Goal: Information Seeking & Learning: Learn about a topic

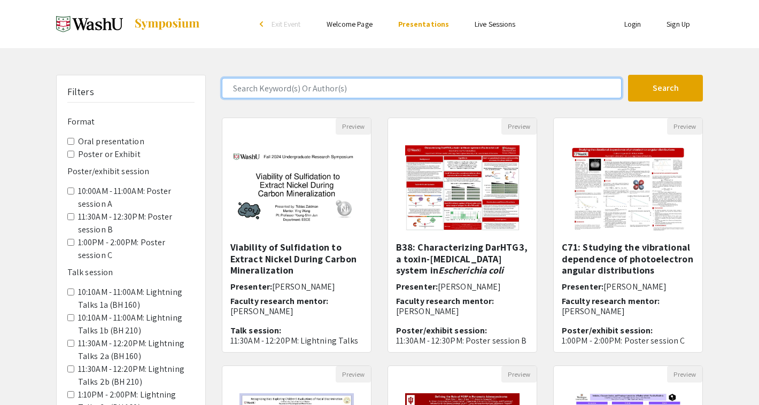
click at [312, 91] on input "Search Keyword(s) Or Author(s)" at bounding box center [422, 88] width 400 height 20
click at [628, 75] on button "Search" at bounding box center [665, 88] width 75 height 27
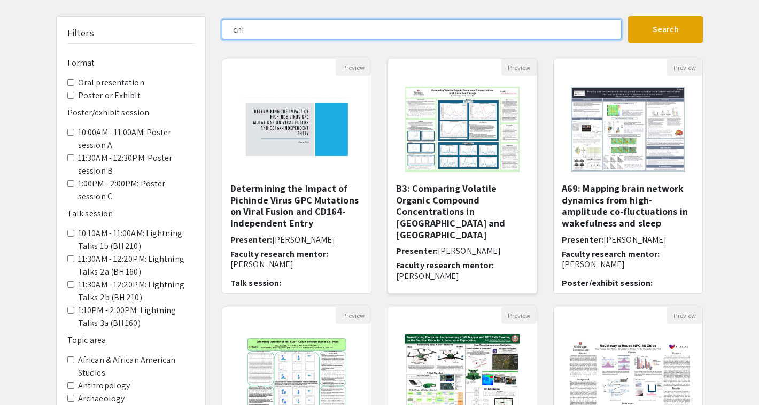
scroll to position [60, 0]
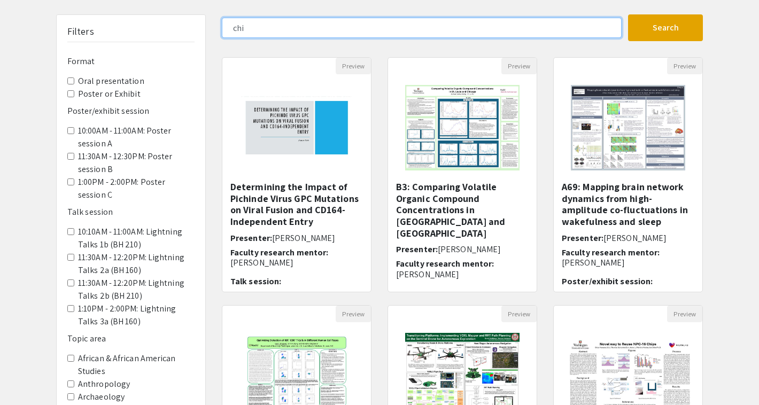
click at [380, 32] on input "chi" at bounding box center [422, 28] width 400 height 20
click at [628, 14] on button "Search" at bounding box center [665, 27] width 75 height 27
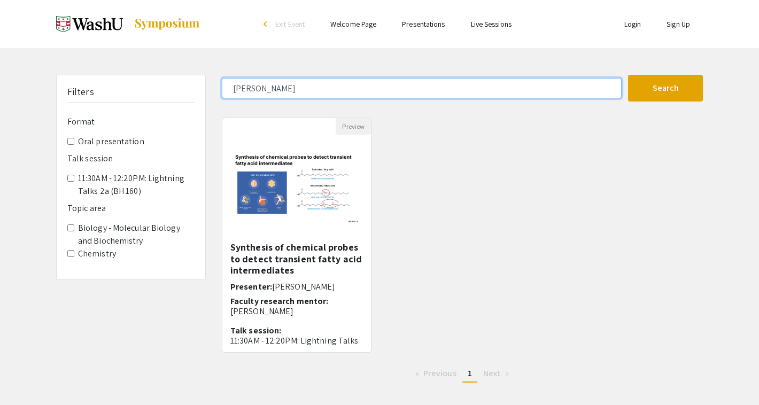
click at [482, 80] on input "[PERSON_NAME]" at bounding box center [422, 88] width 400 height 20
type input "[PERSON_NAME]"
click at [628, 75] on button "Search" at bounding box center [665, 88] width 75 height 27
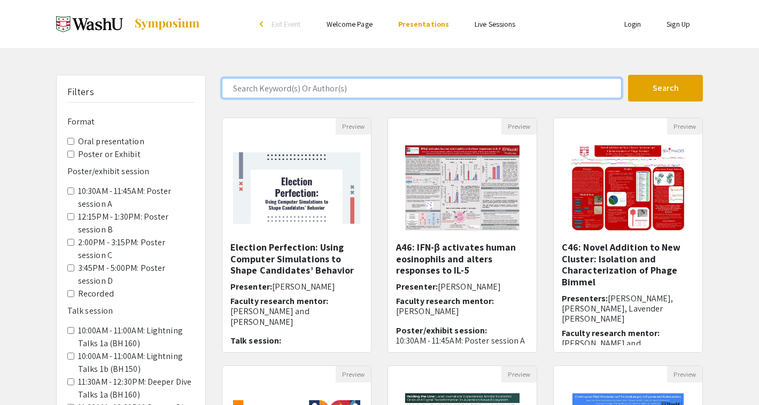
click at [448, 94] on input "Search Keyword(s) Or Author(s)" at bounding box center [422, 88] width 400 height 20
type input "steven"
click at [628, 75] on button "Search" at bounding box center [665, 88] width 75 height 27
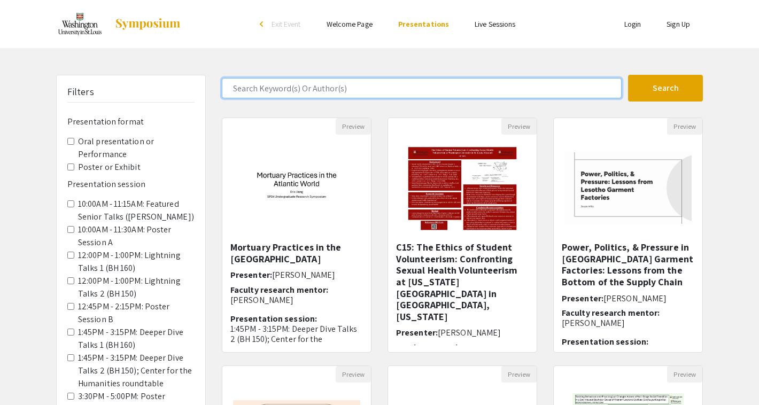
click at [365, 95] on input "Search Keyword(s) Or Author(s)" at bounding box center [422, 88] width 400 height 20
type input "steven"
click at [628, 75] on button "Search" at bounding box center [665, 88] width 75 height 27
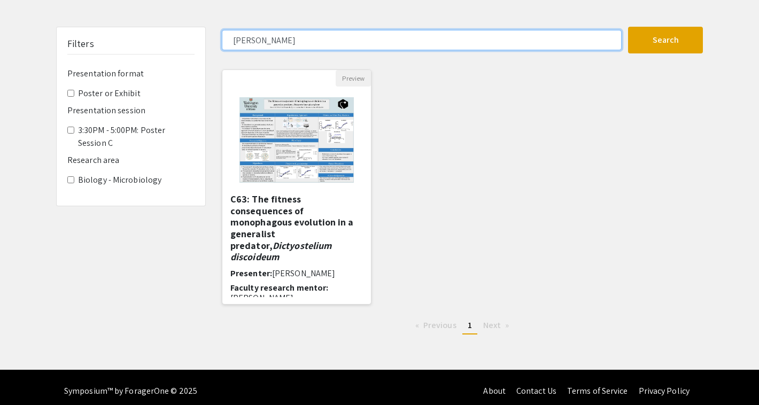
scroll to position [56, 0]
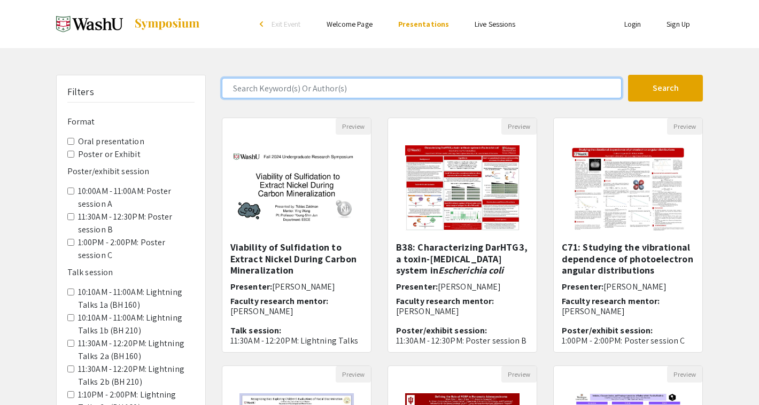
click at [341, 88] on input "Search Keyword(s) Or Author(s)" at bounding box center [422, 88] width 400 height 20
type input "jacob"
click at [628, 75] on button "Search" at bounding box center [665, 88] width 75 height 27
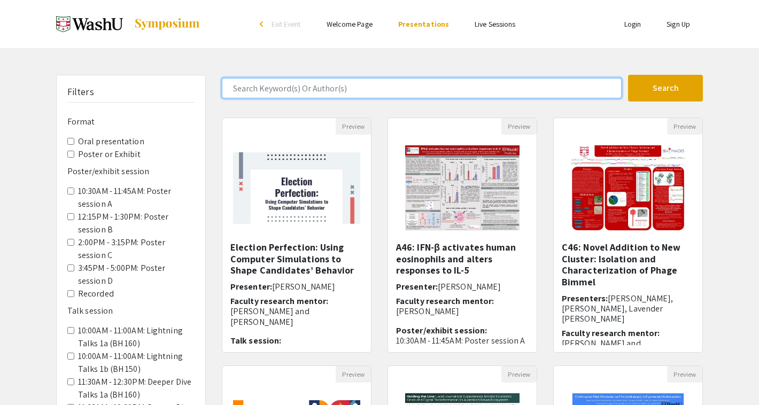
click at [333, 88] on input "Search Keyword(s) Or Author(s)" at bounding box center [422, 88] width 400 height 20
click at [628, 75] on button "Search" at bounding box center [665, 88] width 75 height 27
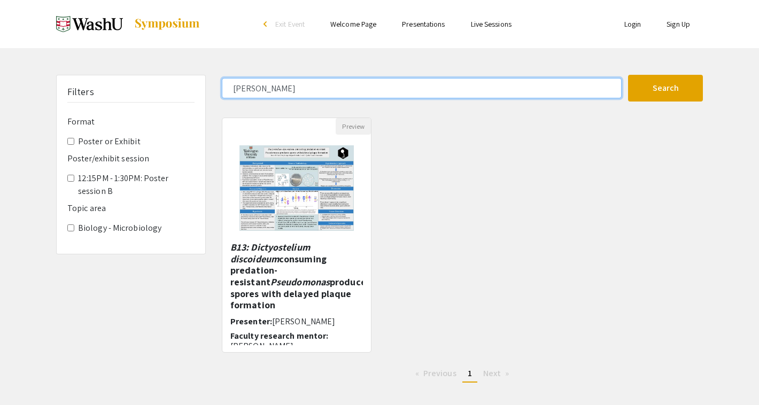
click at [391, 93] on input "steven" at bounding box center [422, 88] width 400 height 20
type input "[PERSON_NAME]"
click at [628, 75] on button "Search" at bounding box center [665, 88] width 75 height 27
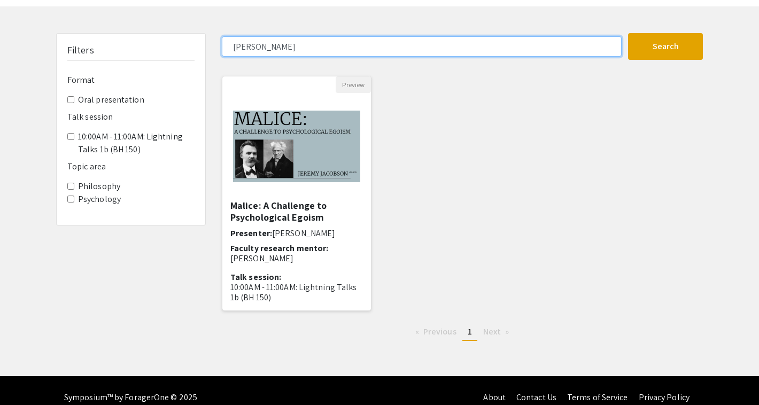
scroll to position [56, 0]
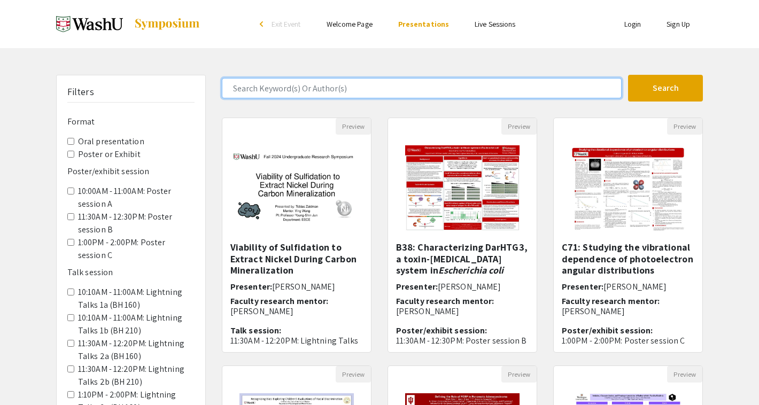
click at [352, 92] on input "Search Keyword(s) Or Author(s)" at bounding box center [422, 88] width 400 height 20
click at [628, 75] on button "Search" at bounding box center [665, 88] width 75 height 27
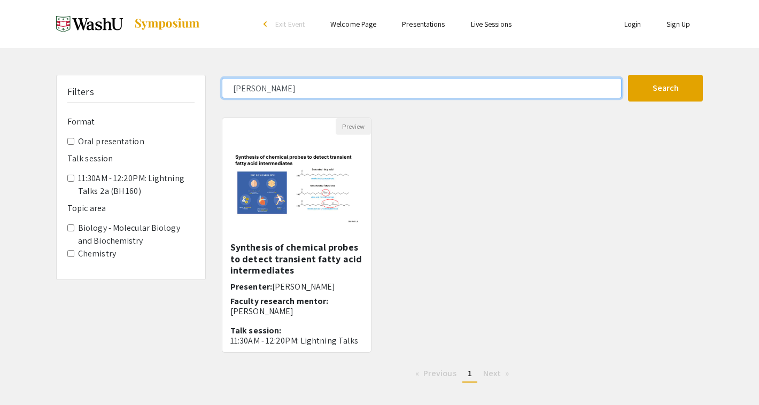
click at [442, 81] on input "[PERSON_NAME]" at bounding box center [422, 88] width 400 height 20
type input "[PERSON_NAME]"
click at [628, 75] on button "Search" at bounding box center [665, 88] width 75 height 27
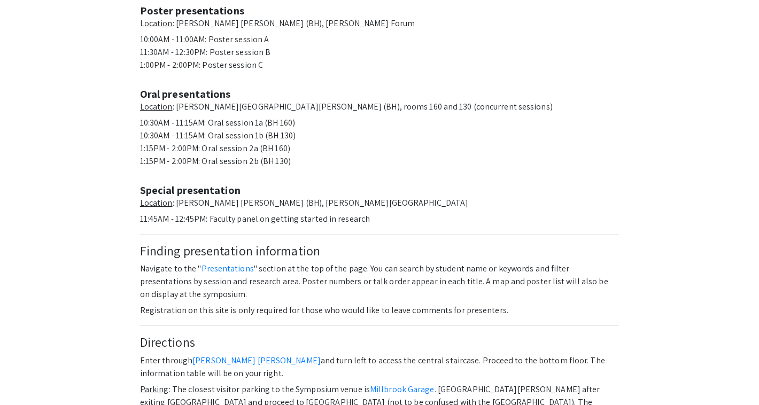
scroll to position [423, 0]
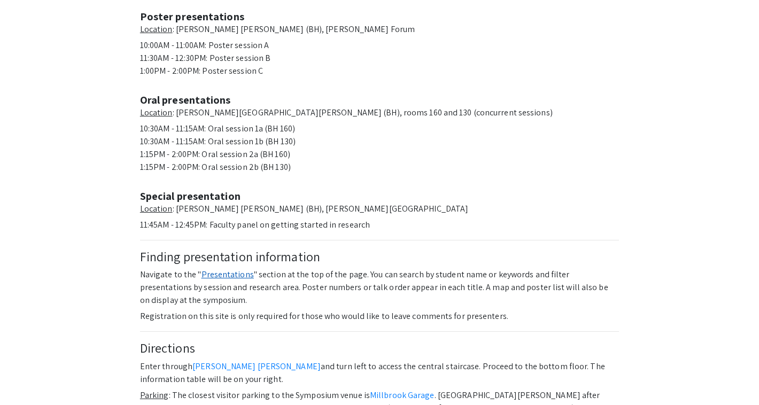
click at [226, 269] on link "Presentations" at bounding box center [227, 274] width 52 height 11
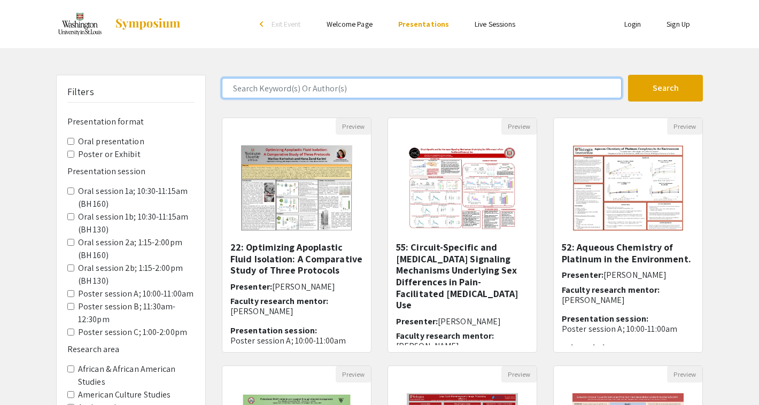
click at [358, 90] on input "Search Keyword(s) Or Author(s)" at bounding box center [422, 88] width 400 height 20
click at [628, 75] on button "Search" at bounding box center [665, 88] width 75 height 27
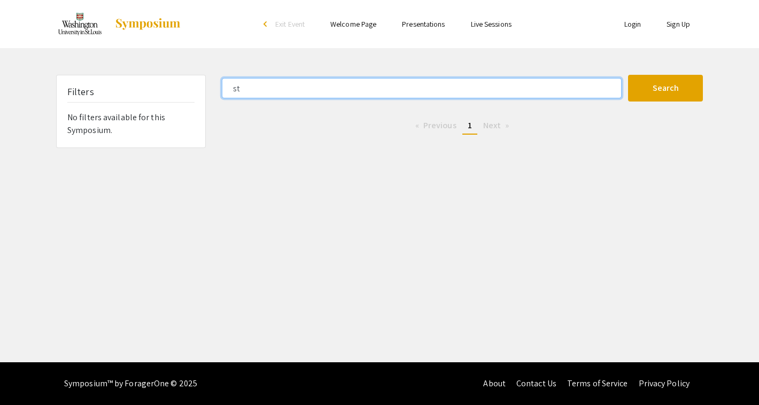
type input "s"
type input "jacob"
click at [628, 75] on button "Search" at bounding box center [665, 88] width 75 height 27
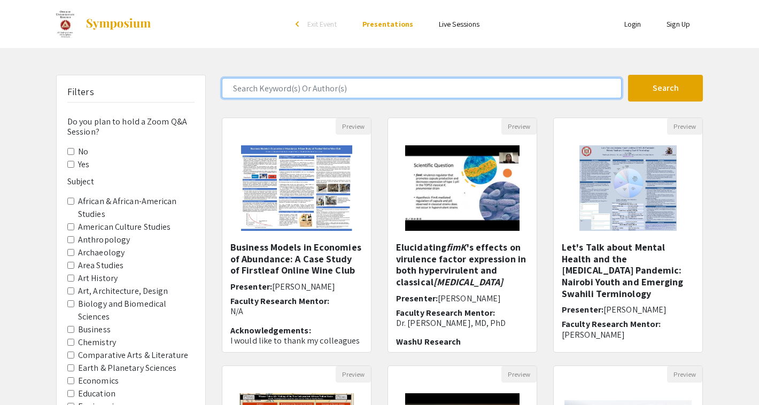
click at [341, 92] on input "Search Keyword(s) Or Author(s)" at bounding box center [422, 88] width 400 height 20
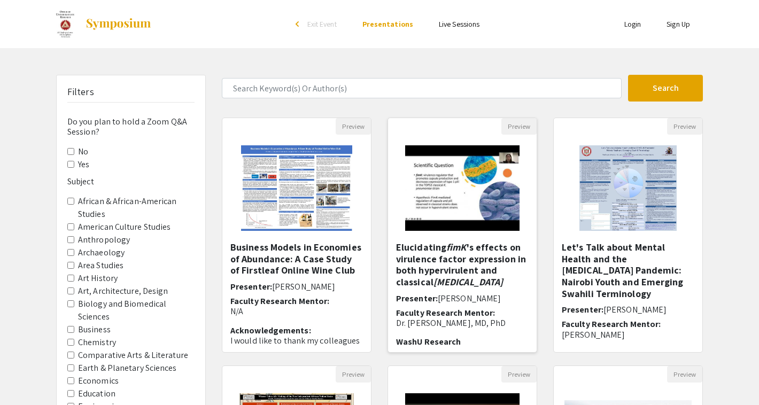
click at [482, 242] on h5 "Elucidating fimK 's effects on virulence factor expression in both hypervirulen…" at bounding box center [462, 265] width 133 height 46
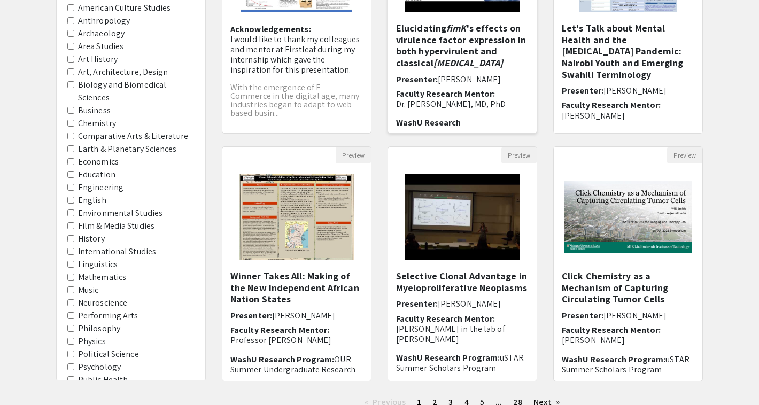
scroll to position [227, 0]
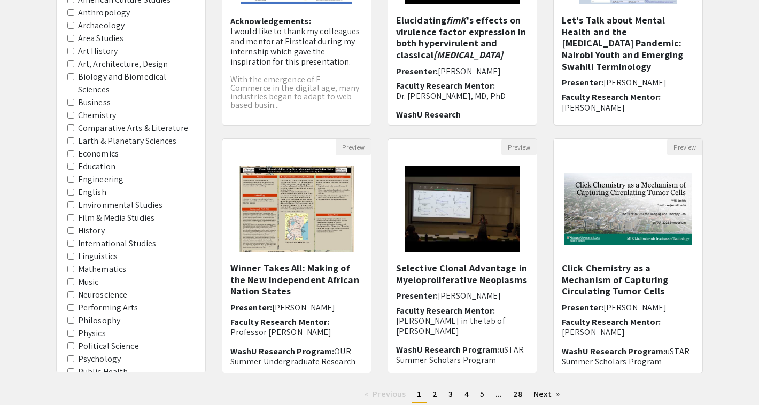
click at [116, 77] on label "Biology and Biomedical Sciences" at bounding box center [136, 84] width 116 height 26
click at [74, 77] on Sciences "Biology and Biomedical Sciences" at bounding box center [70, 76] width 7 height 7
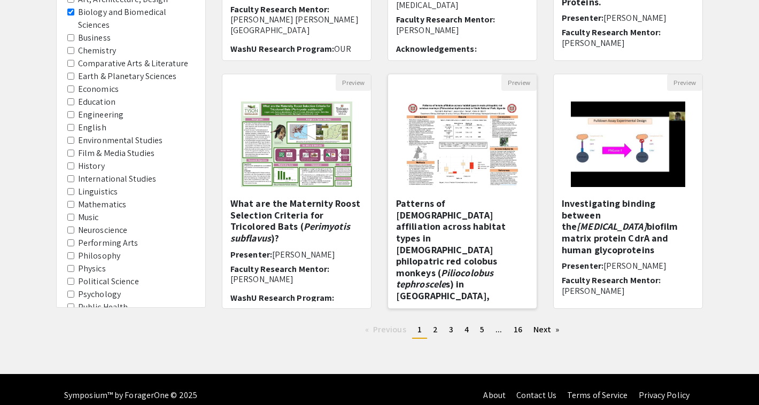
scroll to position [303, 0]
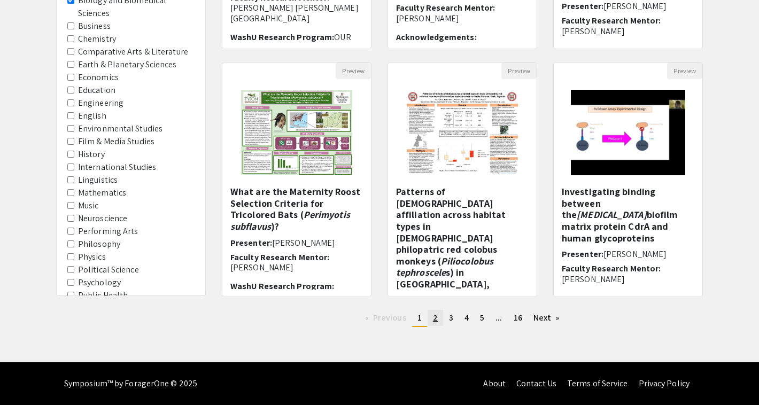
click at [437, 321] on link "page 2" at bounding box center [434, 318] width 15 height 16
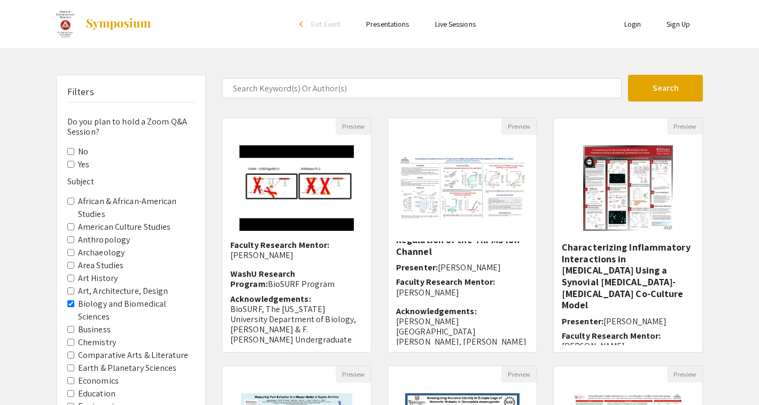
click at [377, 77] on form "Search" at bounding box center [462, 88] width 497 height 27
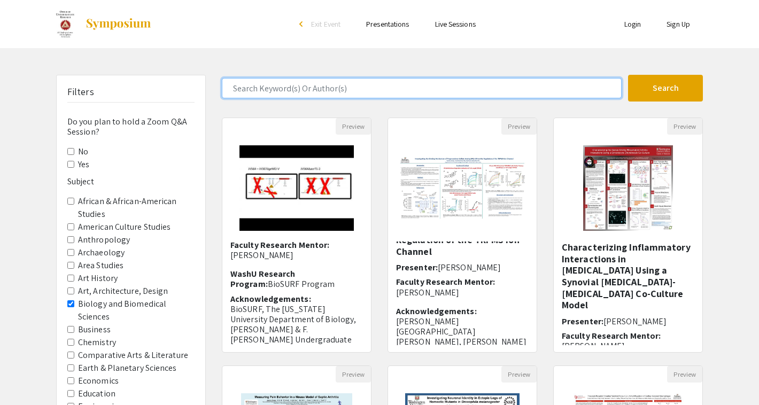
click at [377, 84] on input "Search Keyword(s) Or Author(s)" at bounding box center [422, 88] width 400 height 20
type input "veis"
click at [628, 75] on button "Search" at bounding box center [665, 88] width 75 height 27
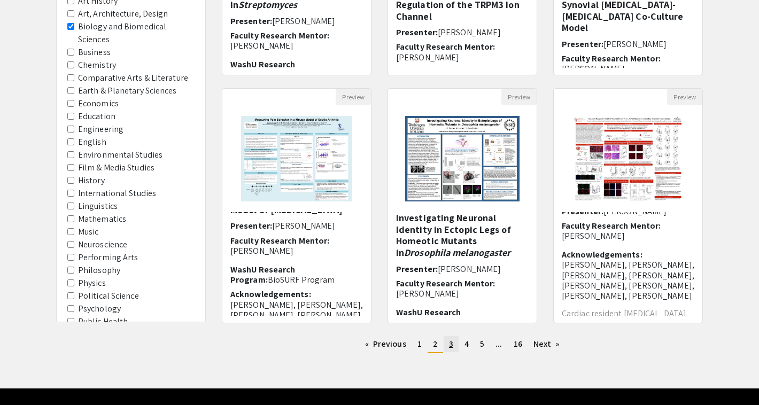
click at [450, 345] on span "3" at bounding box center [451, 343] width 4 height 11
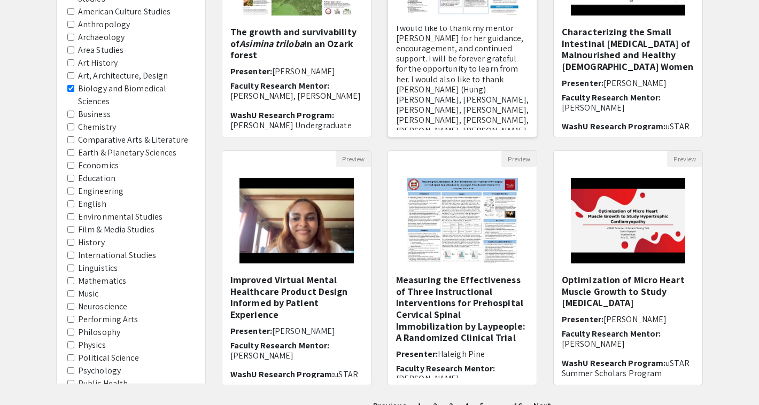
scroll to position [303, 0]
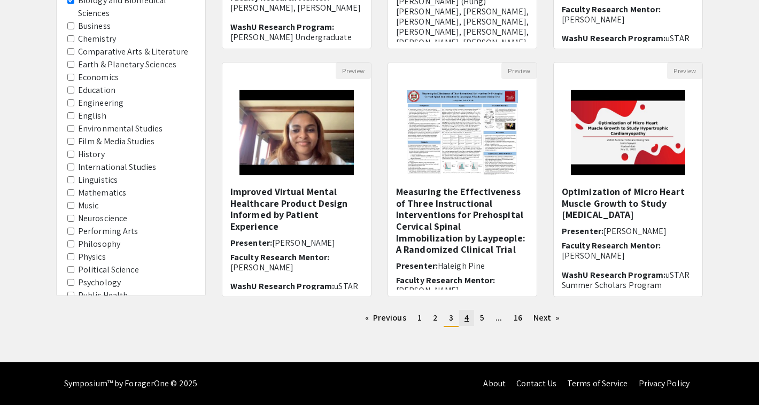
click at [464, 317] on span "4" at bounding box center [466, 317] width 4 height 11
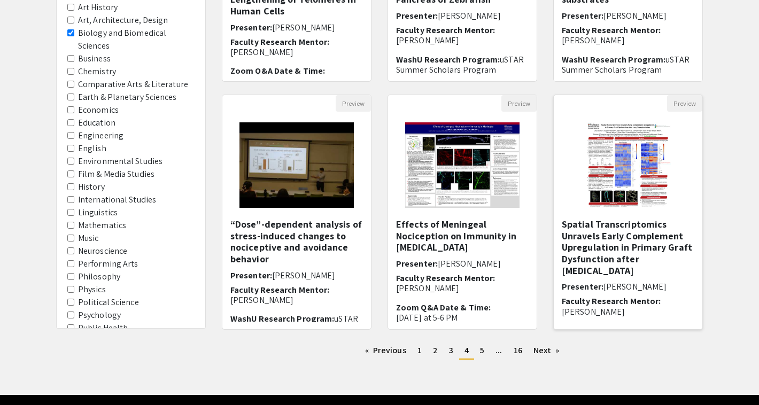
scroll to position [283, 0]
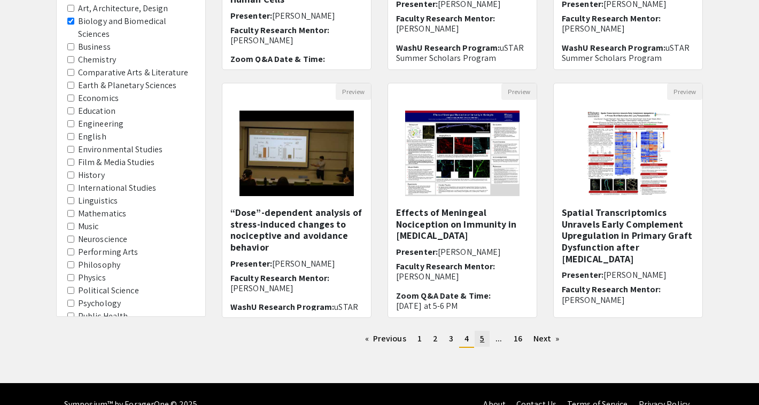
click at [482, 338] on span "5" at bounding box center [482, 338] width 4 height 11
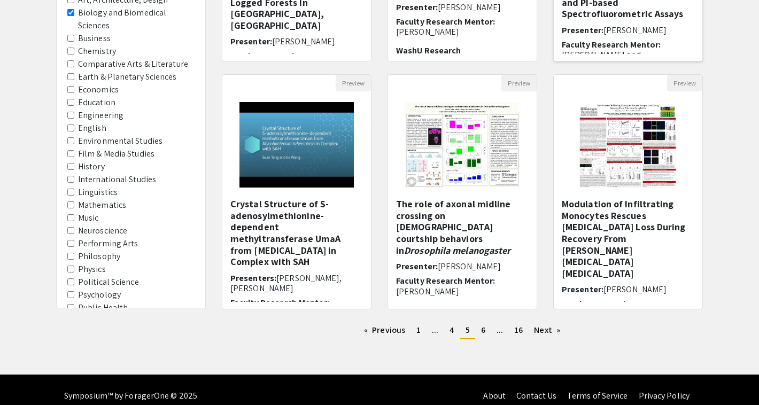
scroll to position [303, 0]
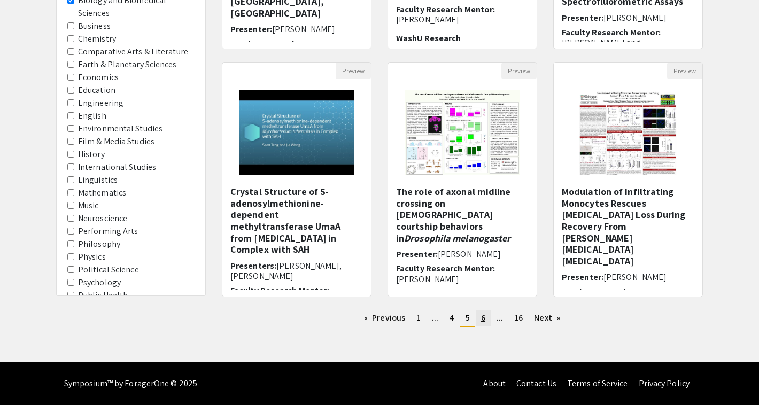
click at [484, 321] on span "6" at bounding box center [483, 317] width 4 height 11
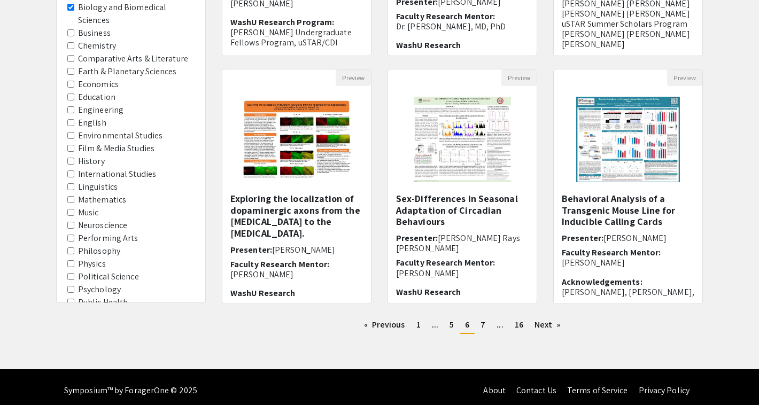
scroll to position [303, 0]
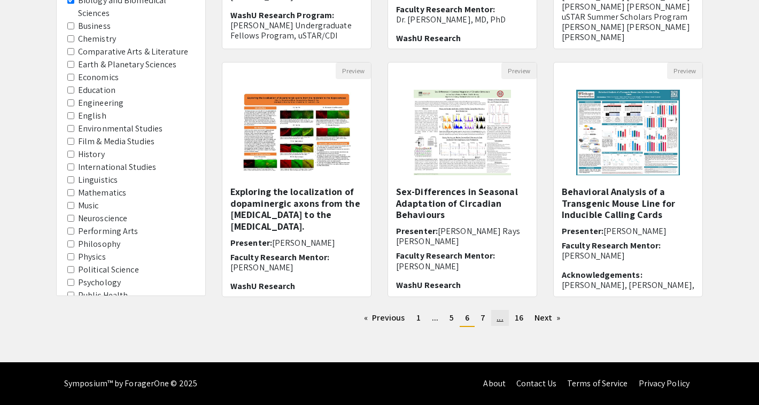
click at [494, 323] on link "page ..." at bounding box center [499, 318] width 17 height 16
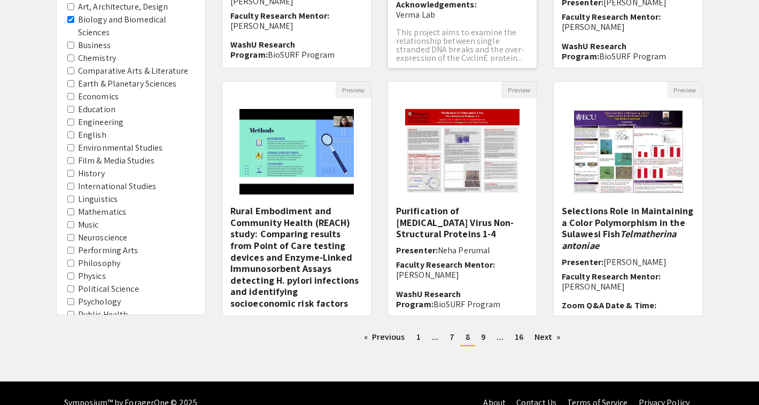
scroll to position [285, 0]
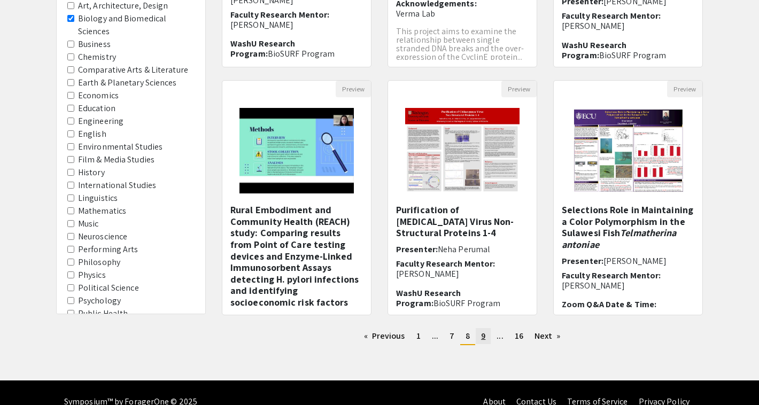
click at [486, 339] on link "page 9" at bounding box center [483, 336] width 15 height 16
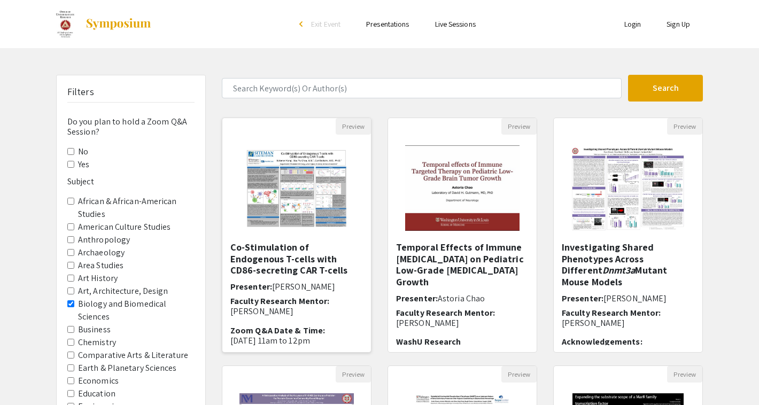
click at [309, 260] on h5 "Co-Stimulation of Endogenous T-cells with CD86-secreting CAR T-cells" at bounding box center [296, 259] width 133 height 35
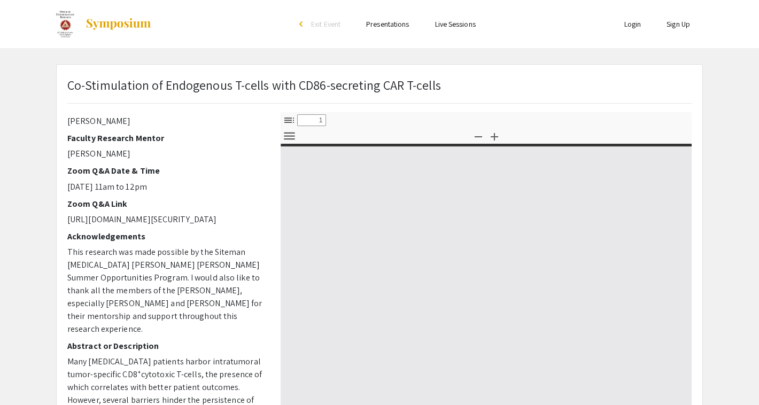
select select "custom"
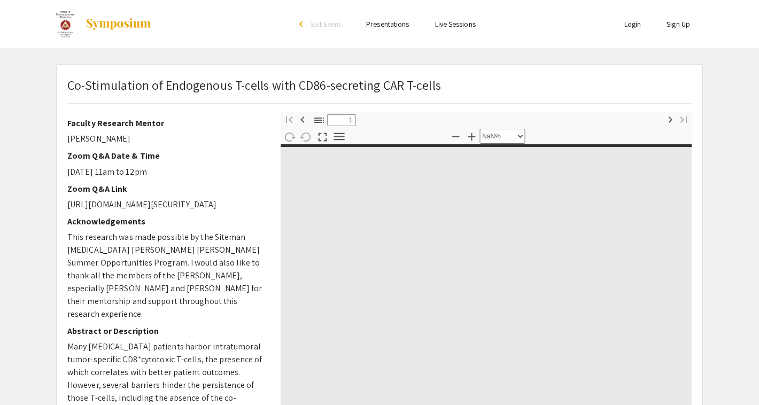
type input "0"
select select "custom"
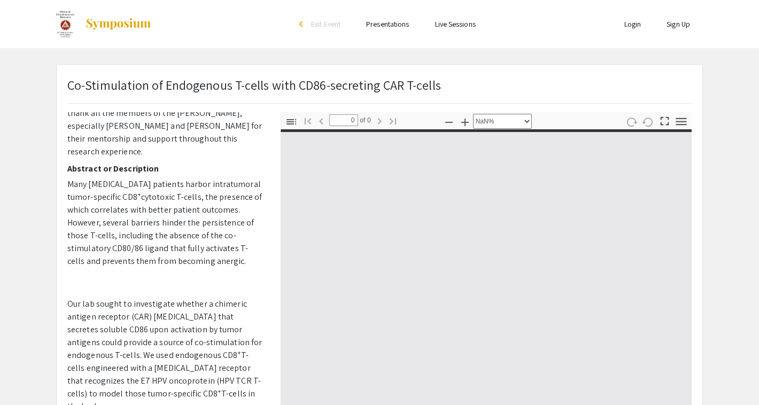
scroll to position [193, 0]
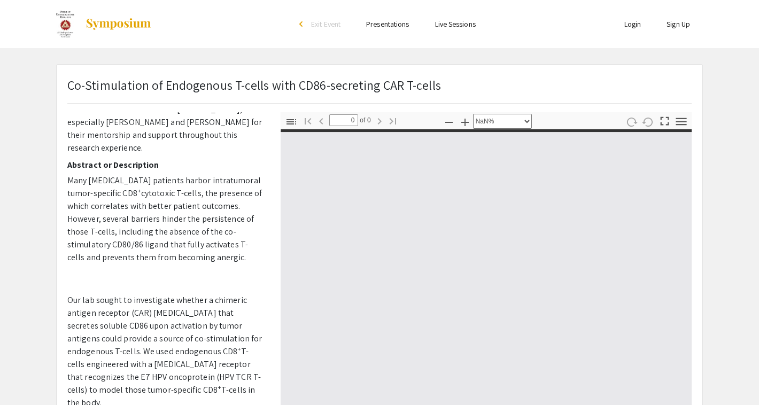
type input "1"
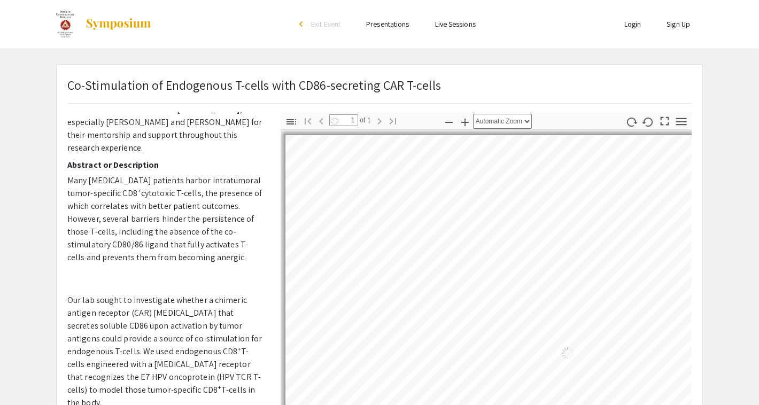
select select "auto"
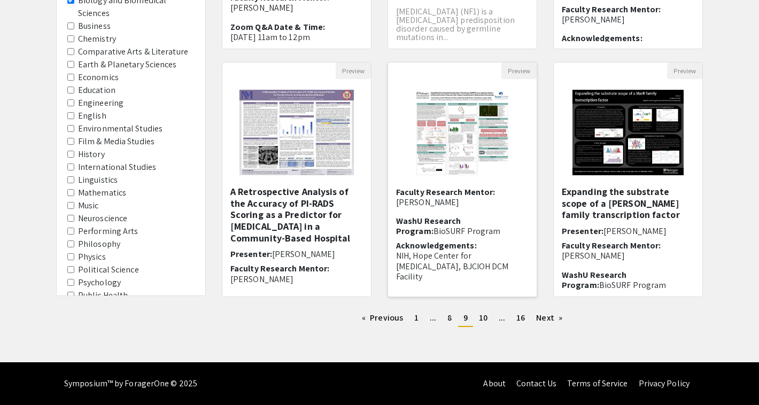
scroll to position [109, 0]
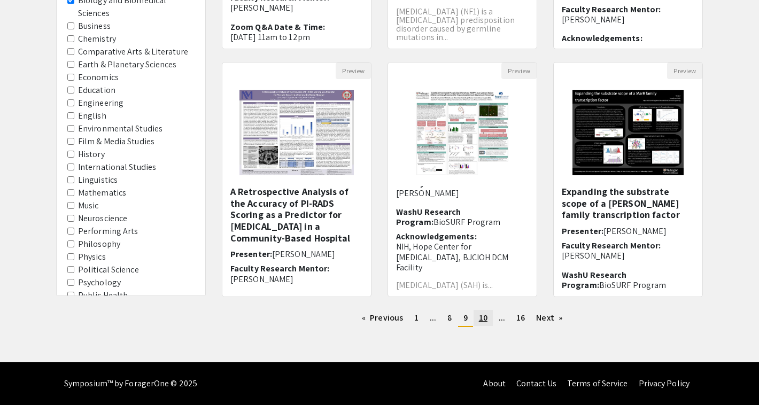
click at [482, 323] on span "10" at bounding box center [483, 317] width 9 height 11
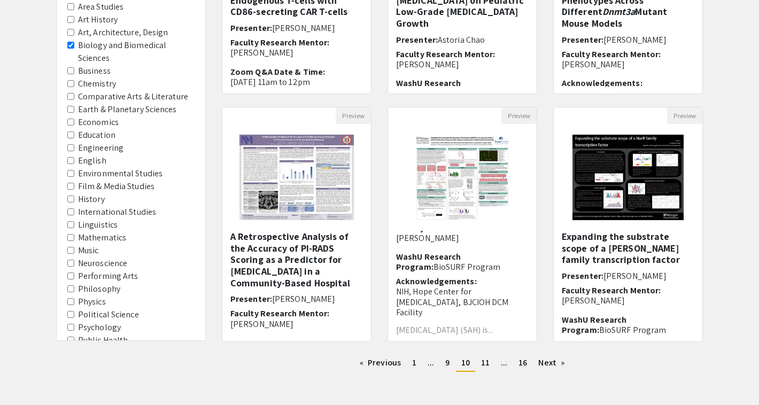
scroll to position [303, 0]
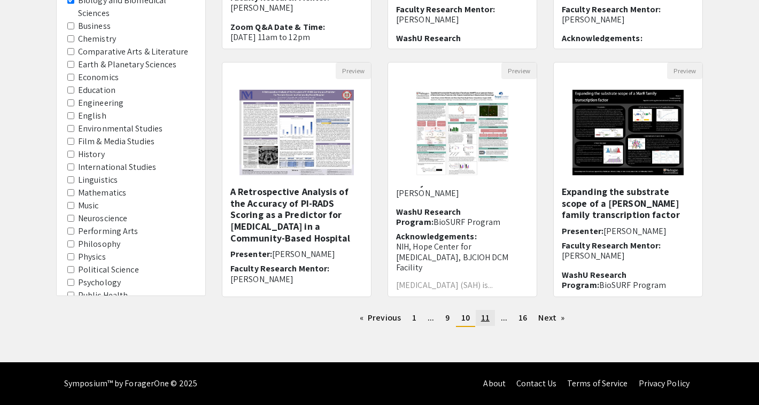
click at [487, 317] on span "11" at bounding box center [485, 317] width 9 height 11
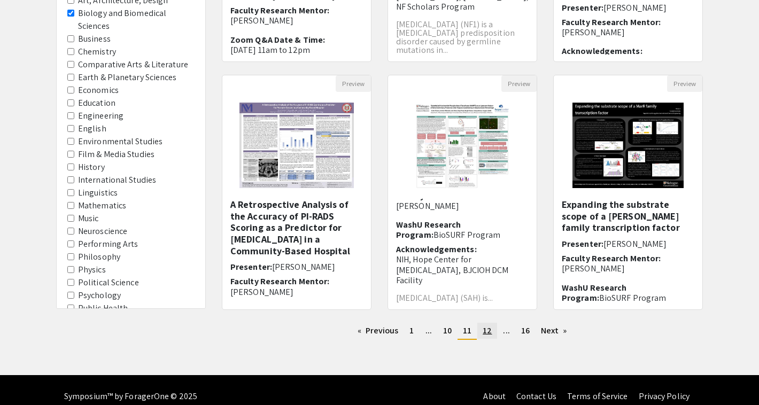
scroll to position [303, 0]
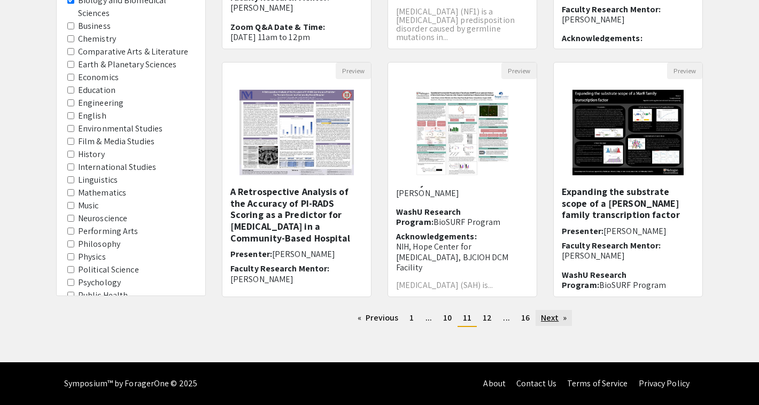
click at [562, 316] on link "Next page" at bounding box center [553, 318] width 37 height 16
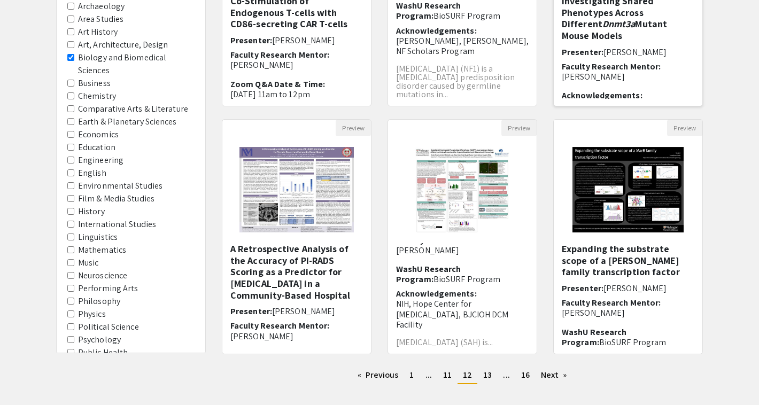
scroll to position [303, 0]
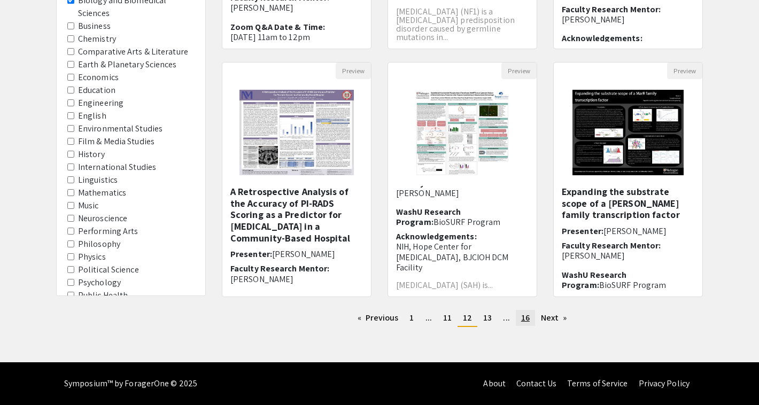
click at [528, 316] on span "16" at bounding box center [525, 317] width 9 height 11
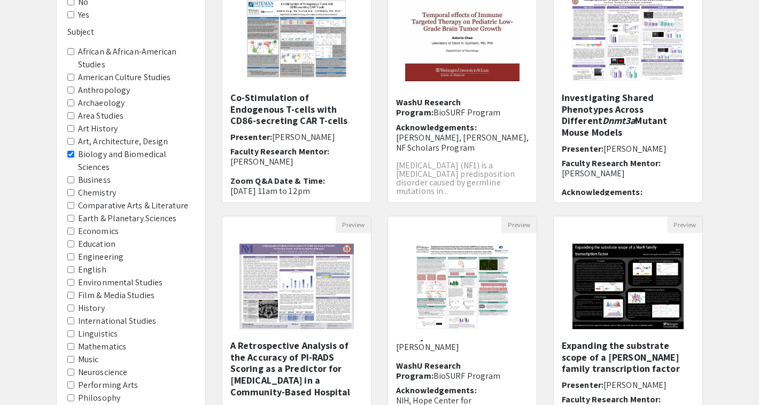
scroll to position [303, 0]
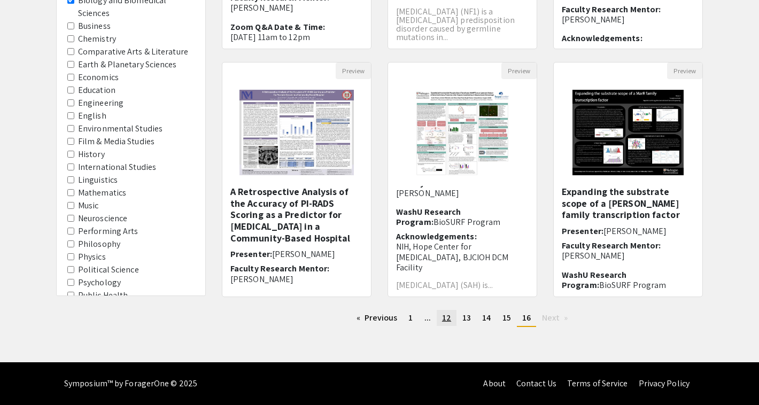
click at [447, 324] on link "page 12" at bounding box center [447, 318] width 20 height 16
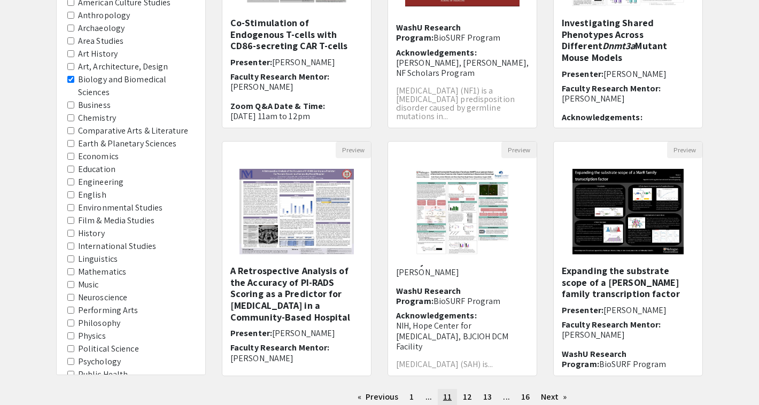
scroll to position [115, 0]
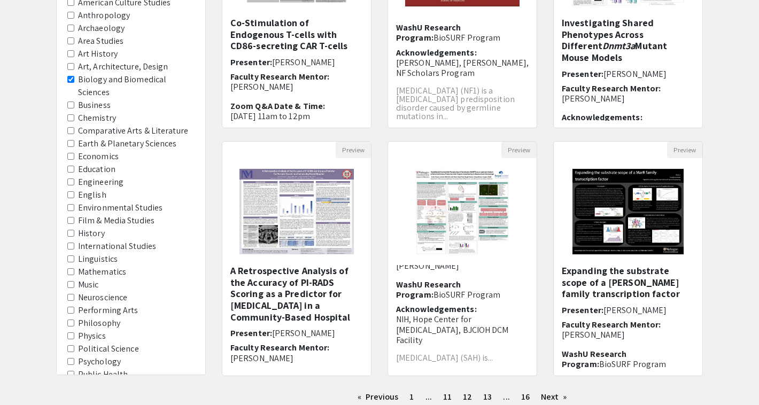
click at [149, 79] on label "Biology and Biomedical Sciences" at bounding box center [136, 86] width 116 height 26
click at [74, 79] on Sciences "Biology and Biomedical Sciences" at bounding box center [70, 79] width 7 height 7
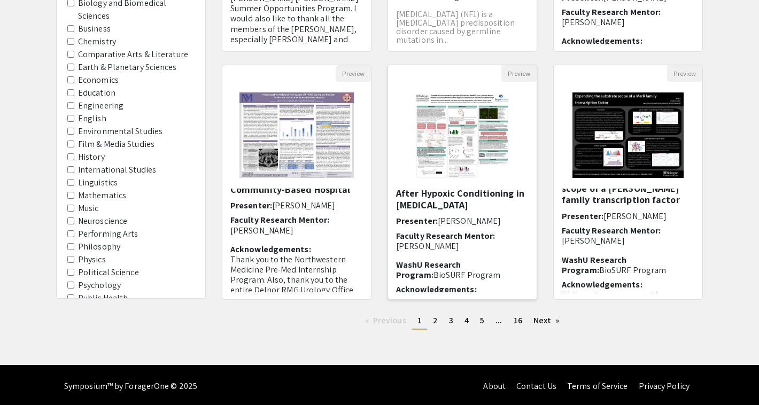
scroll to position [56, 0]
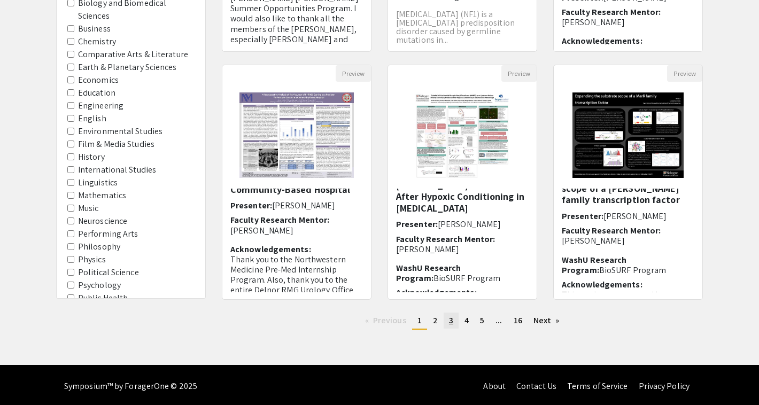
click at [450, 318] on span "3" at bounding box center [451, 320] width 4 height 11
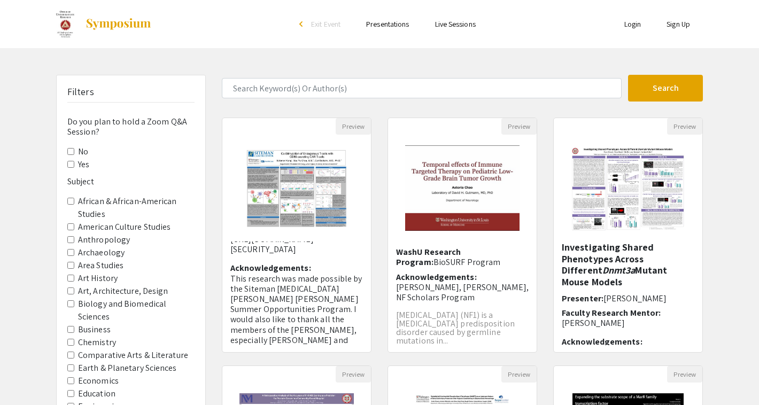
scroll to position [12, 0]
